Goal: Check status: Check status

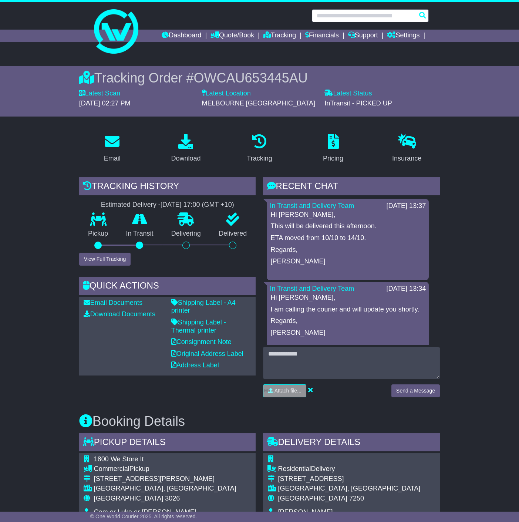
click at [340, 15] on input "text" at bounding box center [370, 15] width 117 height 13
click at [278, 35] on link "Tracking" at bounding box center [279, 36] width 33 height 13
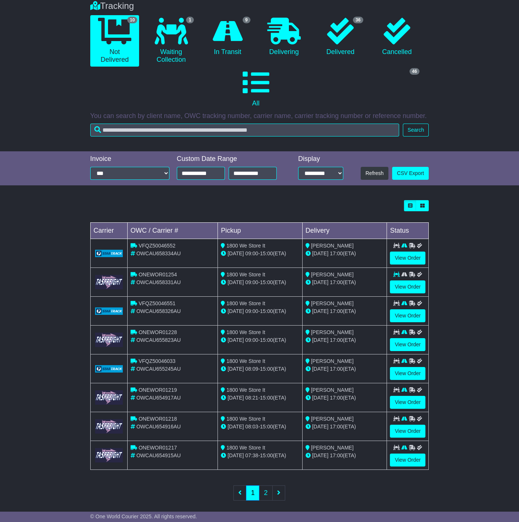
scroll to position [65, 0]
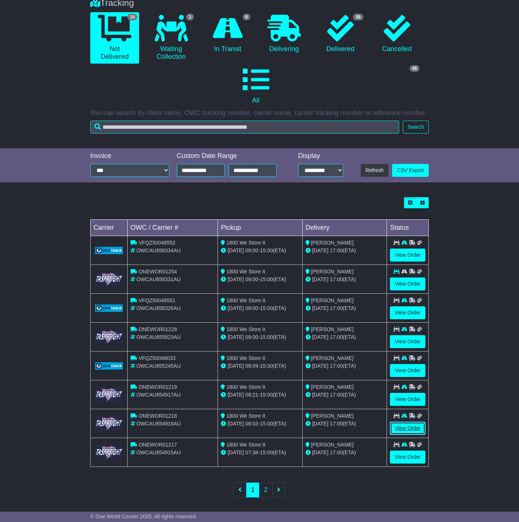
click at [406, 425] on link "View Order" at bounding box center [408, 428] width 36 height 13
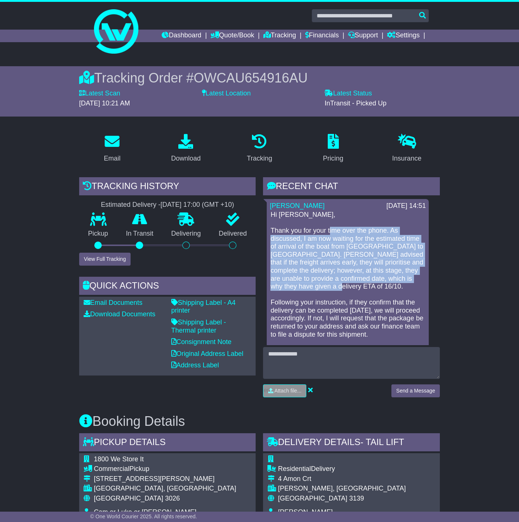
drag, startPoint x: 330, startPoint y: 230, endPoint x: 408, endPoint y: 283, distance: 94.9
click at [408, 283] on p "Hi Christian, Thank you for your time over the phone. As discussed, I am now wa…" at bounding box center [347, 287] width 155 height 152
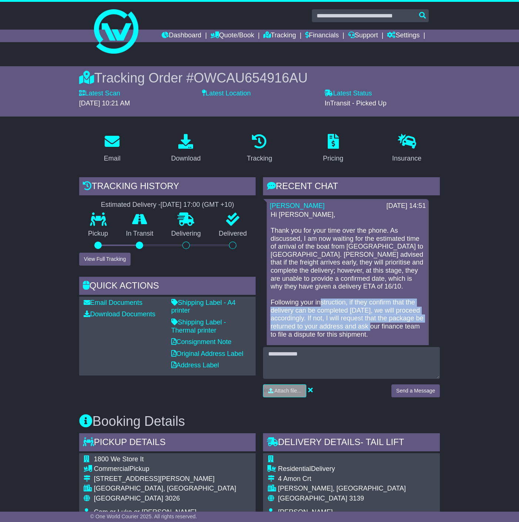
drag, startPoint x: 322, startPoint y: 300, endPoint x: 402, endPoint y: 323, distance: 83.7
click at [402, 323] on p "Hi Christian, Thank you for your time over the phone. As discussed, I am now wa…" at bounding box center [347, 287] width 155 height 152
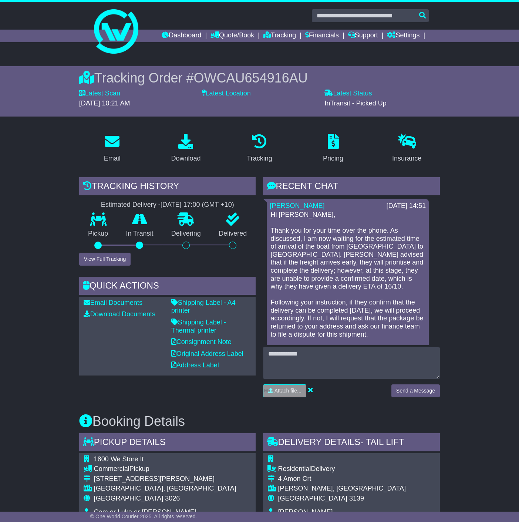
click at [401, 303] on p "Hi Christian, Thank you for your time over the phone. As discussed, I am now wa…" at bounding box center [347, 287] width 155 height 152
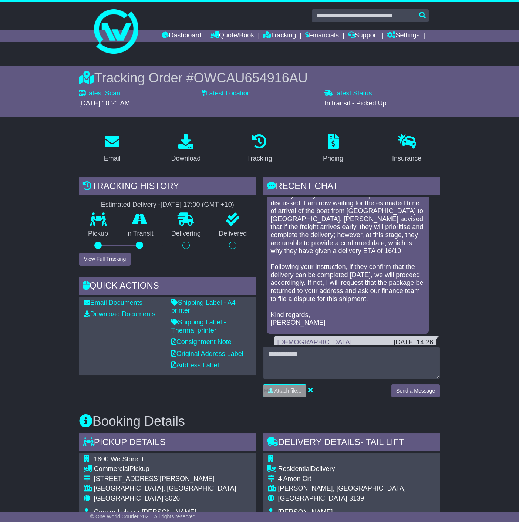
drag, startPoint x: 374, startPoint y: 250, endPoint x: 376, endPoint y: 270, distance: 20.1
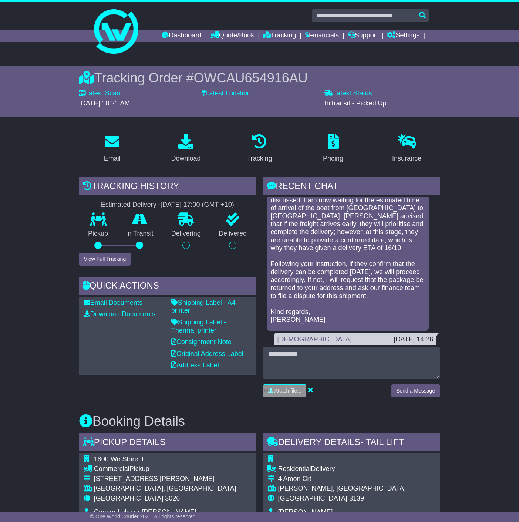
drag, startPoint x: 356, startPoint y: 278, endPoint x: 410, endPoint y: 296, distance: 57.0
click at [410, 296] on p "Hi Christian, Thank you for your time over the phone. As discussed, I am now wa…" at bounding box center [347, 248] width 155 height 152
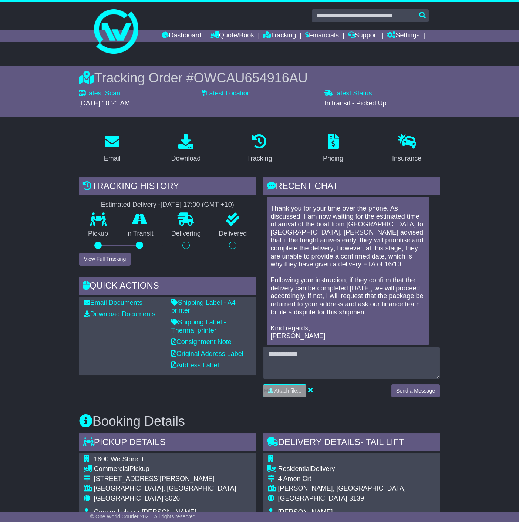
scroll to position [0, 0]
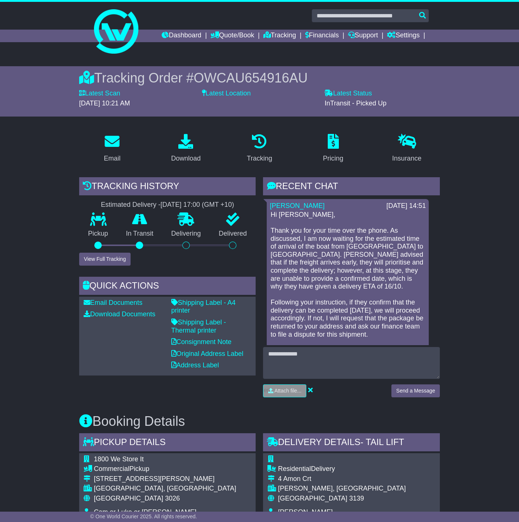
drag, startPoint x: 344, startPoint y: 284, endPoint x: 344, endPoint y: 248, distance: 35.5
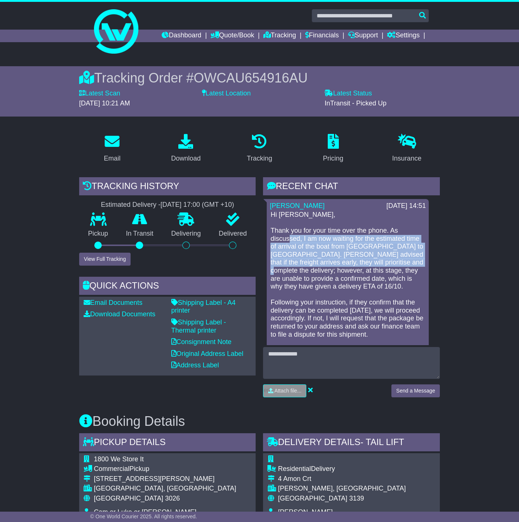
drag, startPoint x: 289, startPoint y: 238, endPoint x: 414, endPoint y: 259, distance: 127.1
click at [414, 259] on p "Hi Christian, Thank you for your time over the phone. As discussed, I am now wa…" at bounding box center [347, 287] width 155 height 152
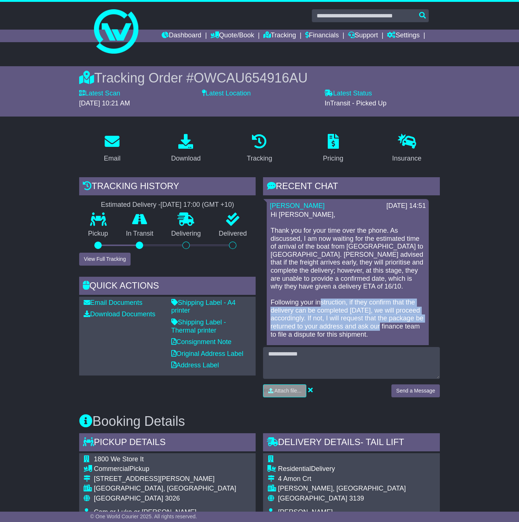
drag, startPoint x: 319, startPoint y: 304, endPoint x: 409, endPoint y: 328, distance: 93.1
click at [409, 328] on p "Hi Christian, Thank you for your time over the phone. As discussed, I am now wa…" at bounding box center [347, 287] width 155 height 152
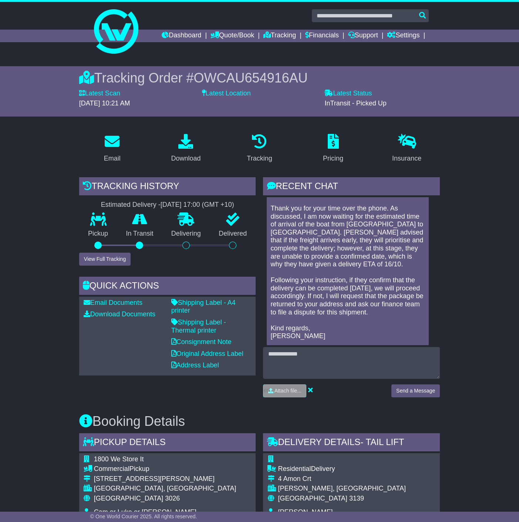
scroll to position [36, 0]
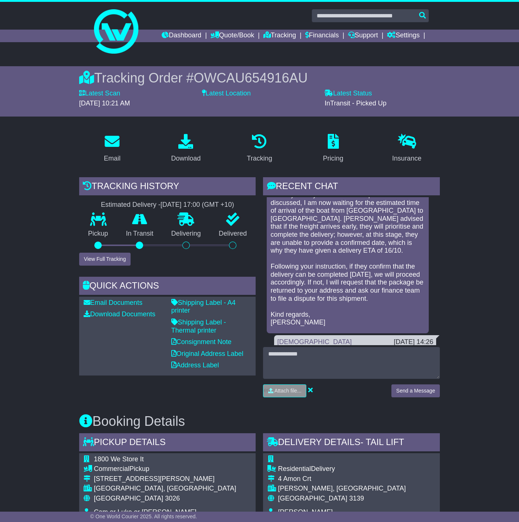
drag, startPoint x: 369, startPoint y: 305, endPoint x: 364, endPoint y: 334, distance: 29.7
drag, startPoint x: 367, startPoint y: 312, endPoint x: 355, endPoint y: 236, distance: 77.0
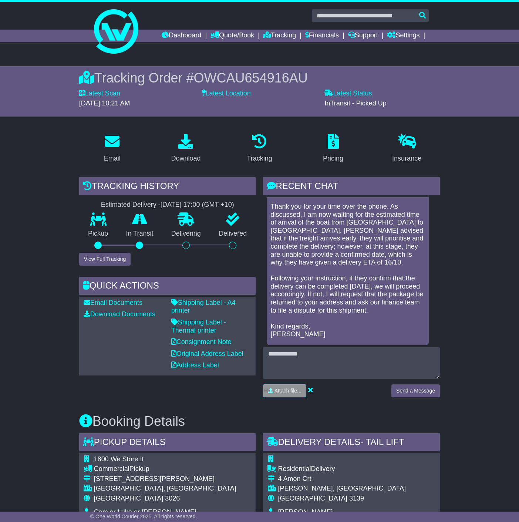
scroll to position [0, 0]
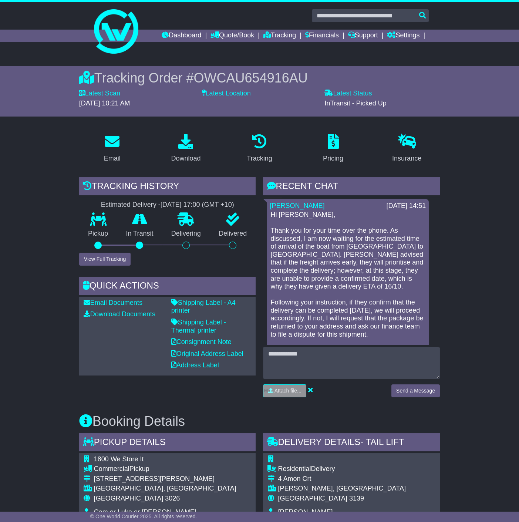
drag, startPoint x: 354, startPoint y: 287, endPoint x: 361, endPoint y: 212, distance: 75.0
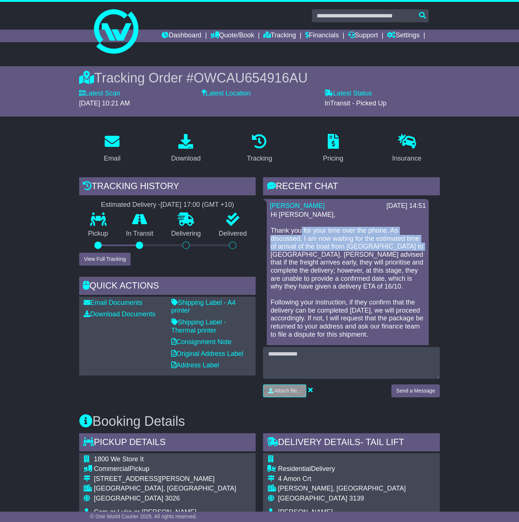
drag, startPoint x: 302, startPoint y: 229, endPoint x: 416, endPoint y: 245, distance: 115.8
click at [416, 245] on p "Hi Christian, Thank you for your time over the phone. As discussed, I am now wa…" at bounding box center [347, 287] width 155 height 152
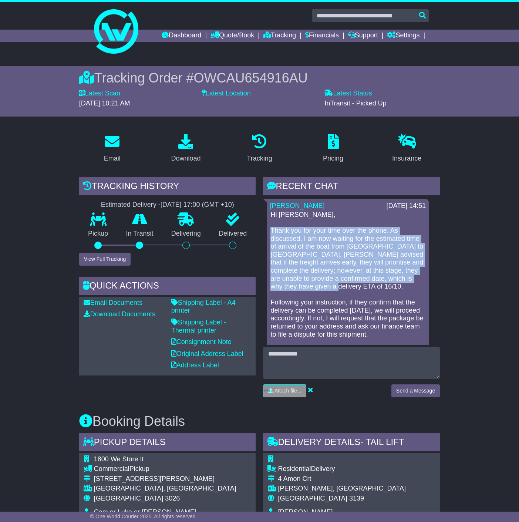
drag, startPoint x: 333, startPoint y: 285, endPoint x: 272, endPoint y: 227, distance: 84.3
click at [272, 227] on p "Hi Christian, Thank you for your time over the phone. As discussed, I am now wa…" at bounding box center [347, 287] width 155 height 152
copy p "Thank you for your time over the phone. As discussed, I am now waiting for the …"
click at [307, 261] on p "Hi Christian, Thank you for your time over the phone. As discussed, I am now wa…" at bounding box center [347, 287] width 155 height 152
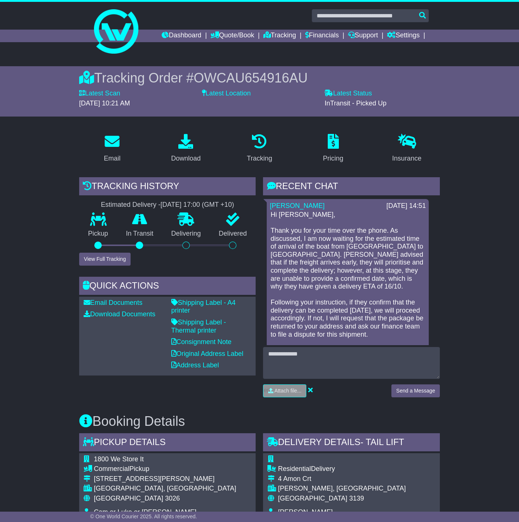
drag, startPoint x: 283, startPoint y: 313, endPoint x: 419, endPoint y: 336, distance: 138.8
click at [419, 336] on p "Hi Christian, Thank you for your time over the phone. As discussed, I am now wa…" at bounding box center [347, 287] width 155 height 152
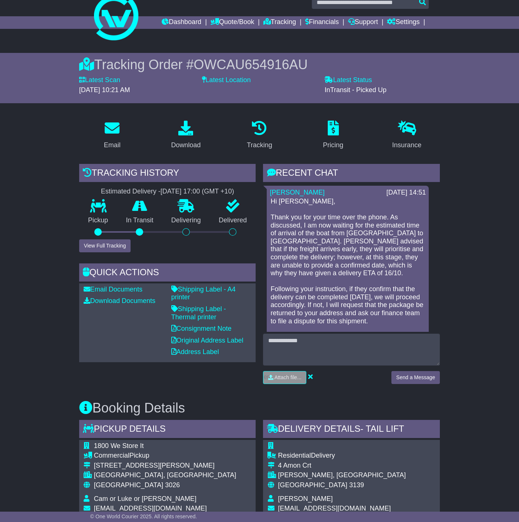
scroll to position [18, 0]
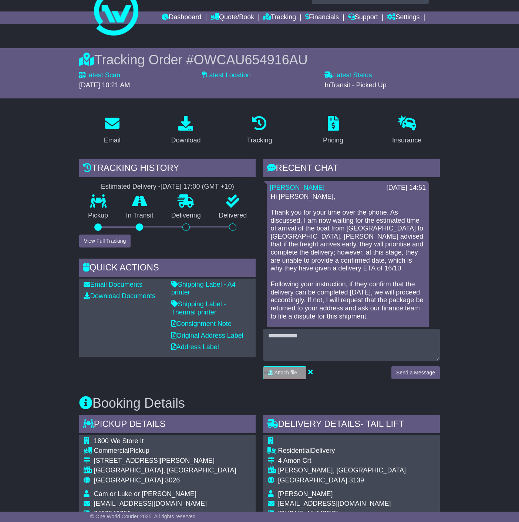
drag, startPoint x: 404, startPoint y: 253, endPoint x: 404, endPoint y: 273, distance: 20.0
